Goal: Transaction & Acquisition: Purchase product/service

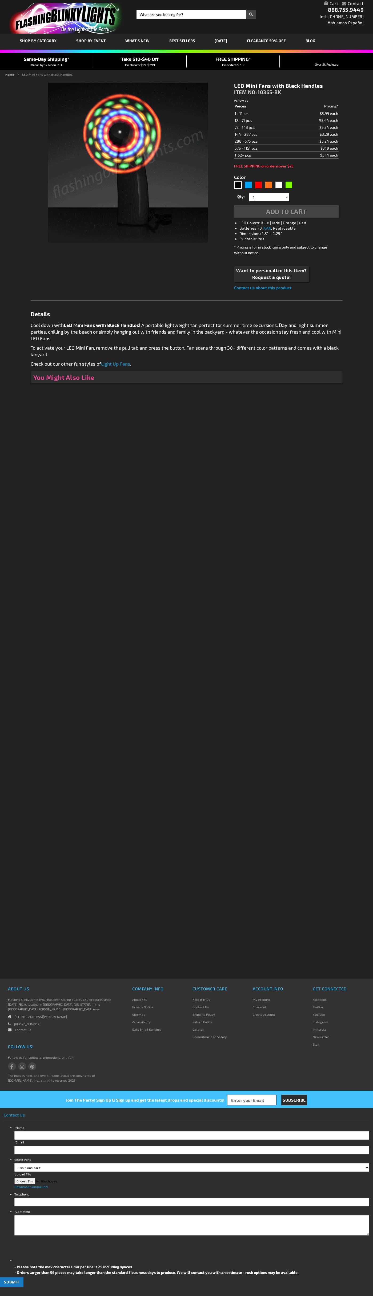
type input "5631"
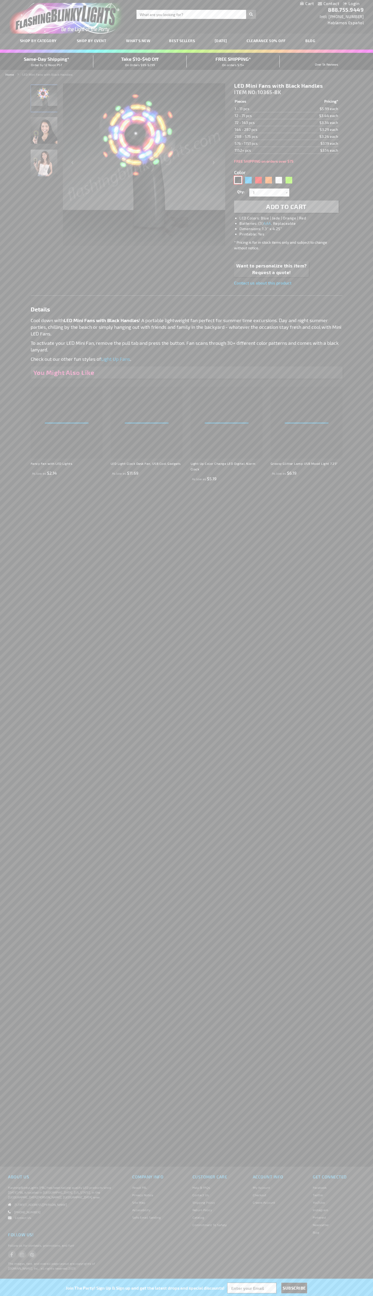
click at [238, 180] on div "Black" at bounding box center [238, 180] width 8 height 8
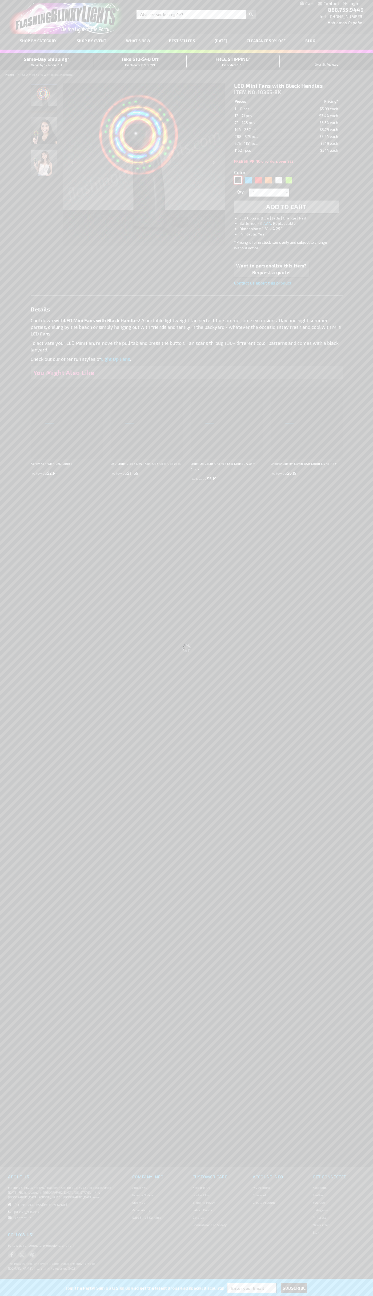
select select
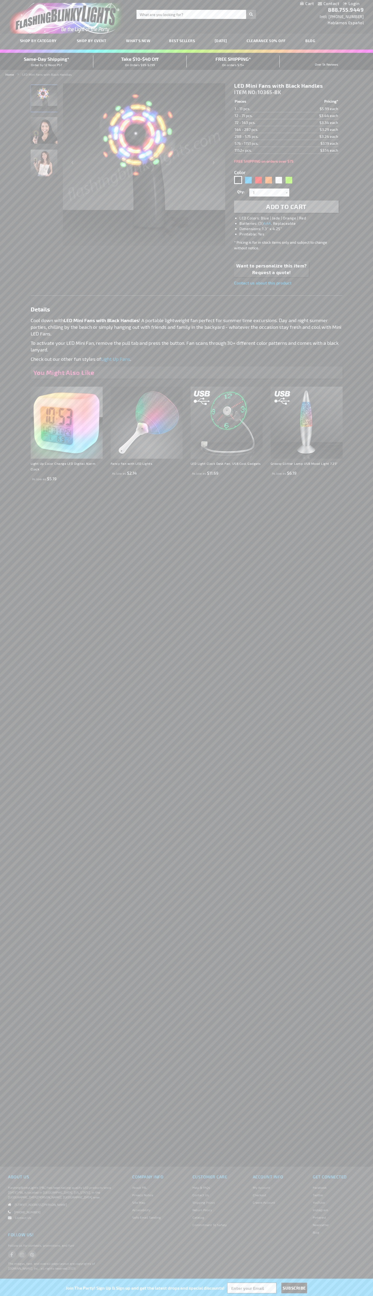
click at [286, 207] on span "Add to Cart" at bounding box center [286, 207] width 41 height 8
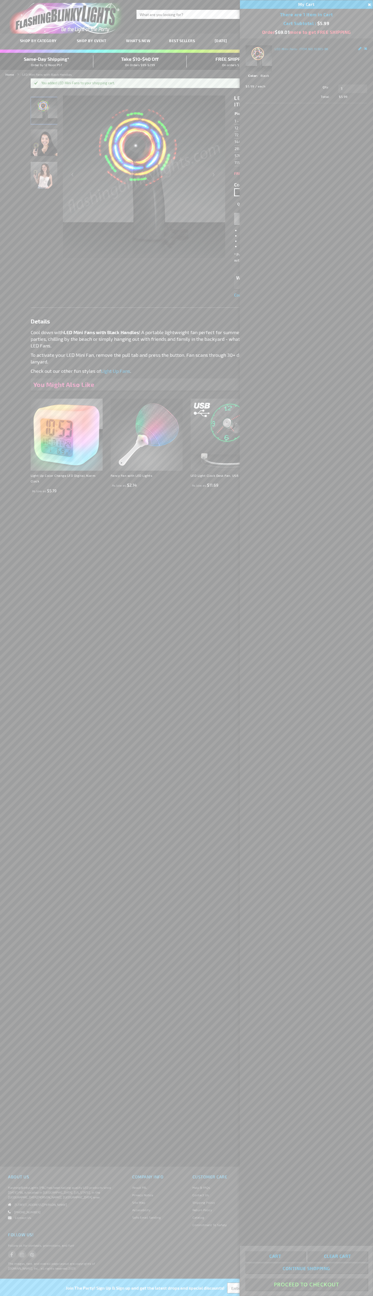
click at [306, 1284] on button "Proceed To Checkout" at bounding box center [306, 1284] width 122 height 12
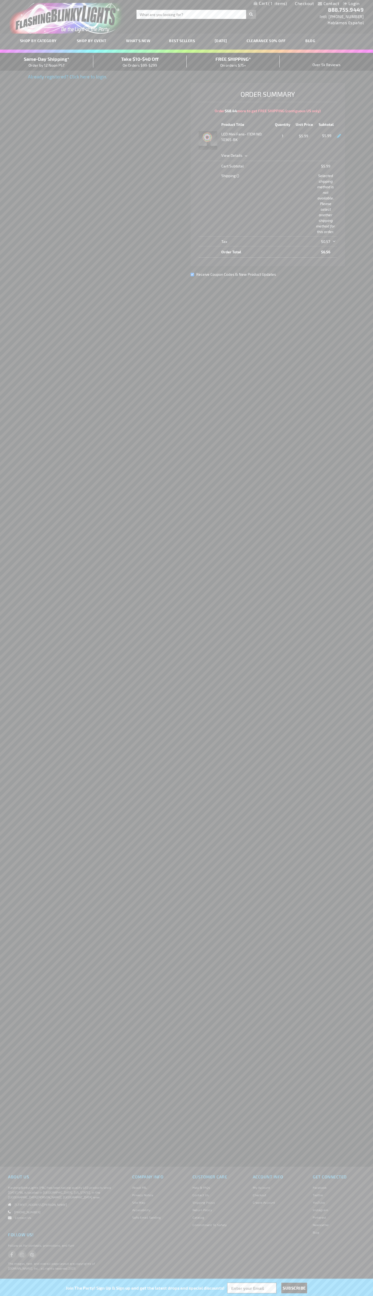
click at [47, 62] on div "Same-Day Shipping* Order by 12 Noon PST" at bounding box center [46, 61] width 93 height 13
click at [304, 3] on link "Checkout" at bounding box center [304, 3] width 19 height 5
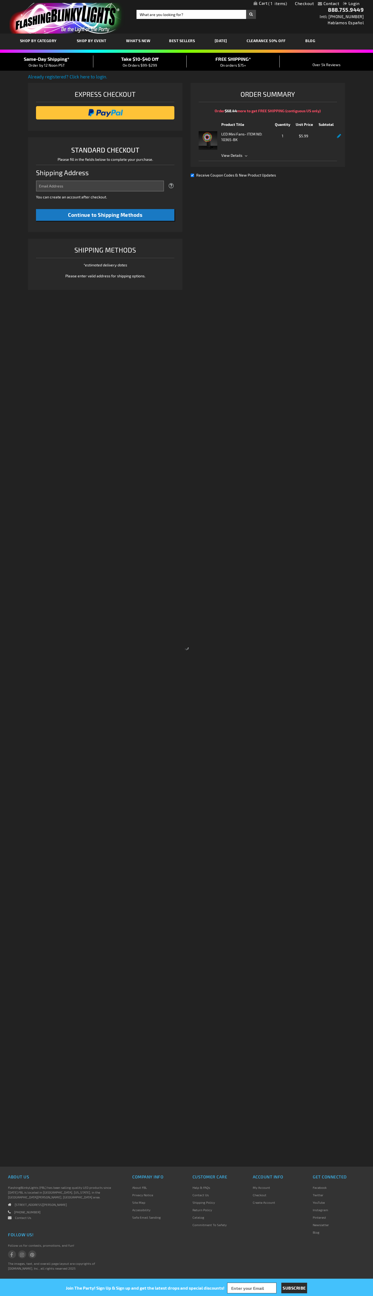
select select "US"
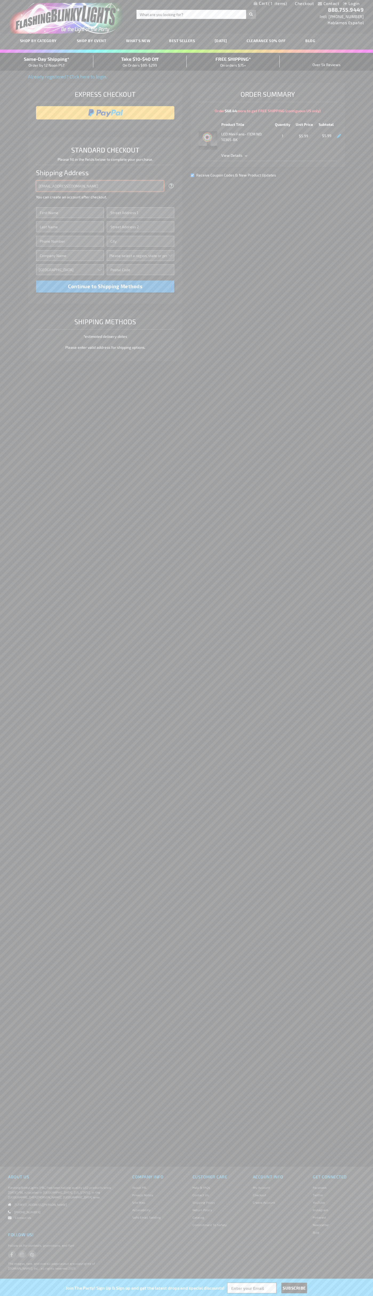
type input "johnsmith005@storebotmail.joonix.net"
type input "John"
type input "2590 Pearl Street"
type input "First floor"
type input "boulder"
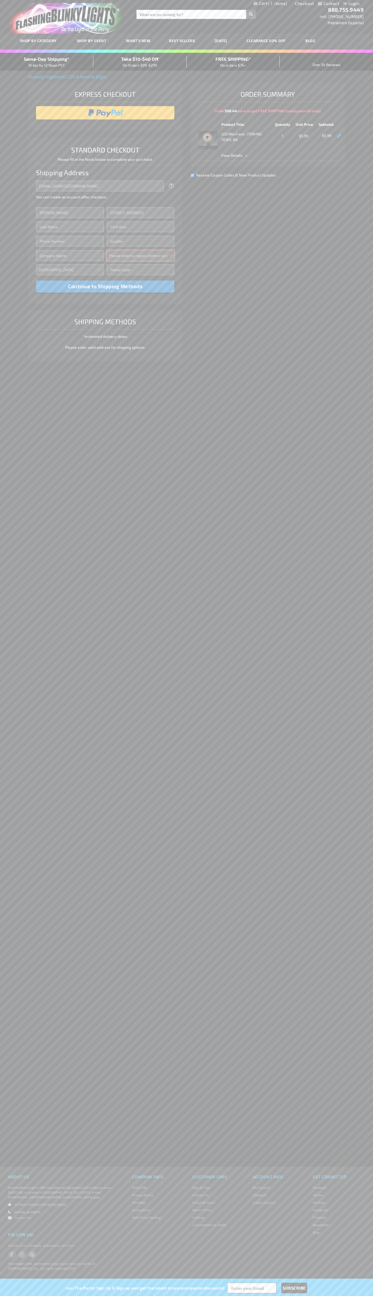
select select "13"
type input "80302"
type input "Smith"
type input "6502530000"
type input "John Smith"
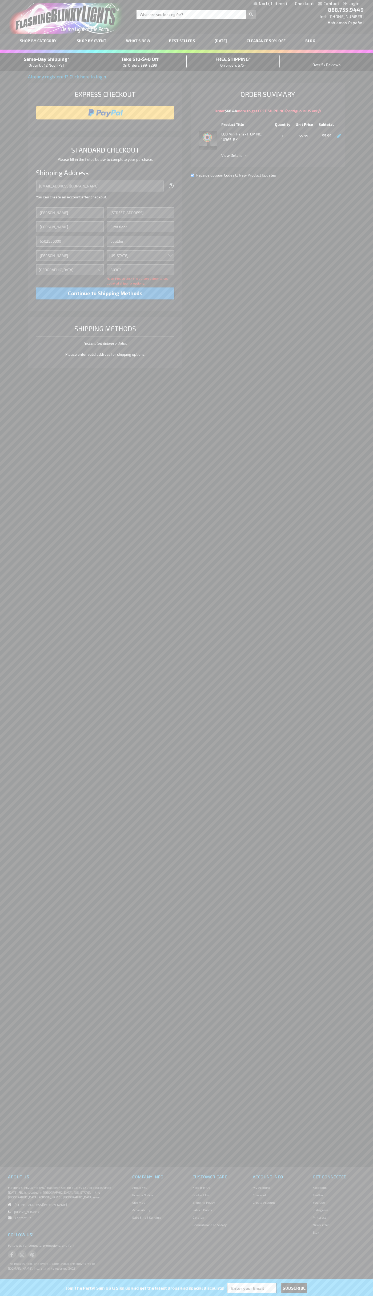
click at [47, 62] on div "Same-Day Shipping* Order by 12 Noon PST" at bounding box center [46, 61] width 93 height 13
click at [105, 113] on input "image" at bounding box center [105, 112] width 133 height 11
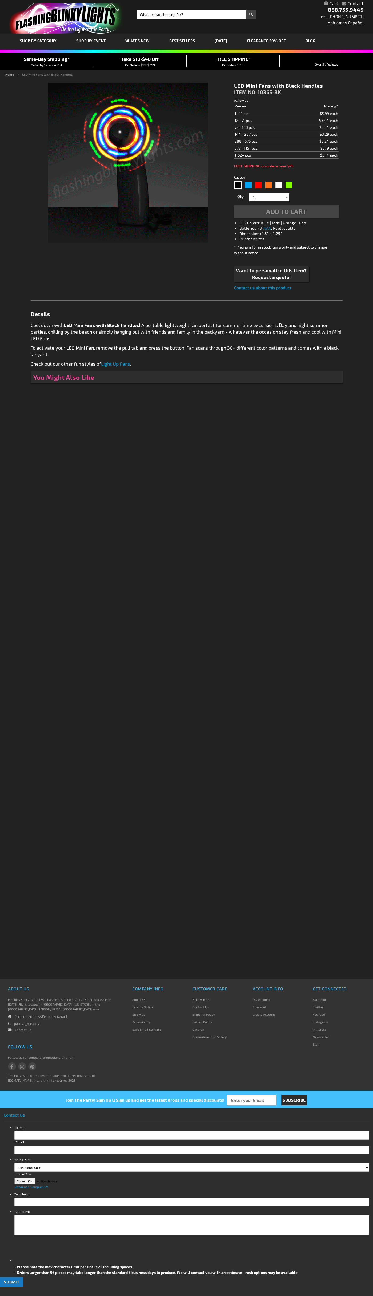
type input "5631"
